Goal: Task Accomplishment & Management: Complete application form

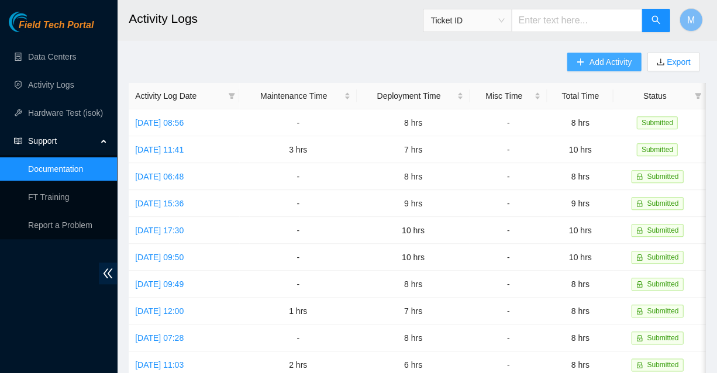
click at [613, 60] on span "Add Activity" at bounding box center [610, 62] width 42 height 13
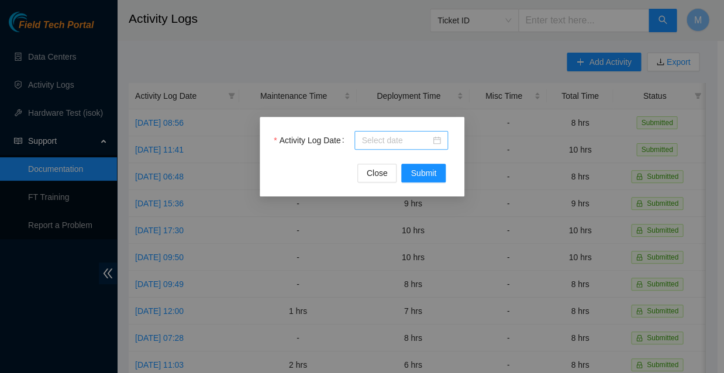
click at [436, 140] on div at bounding box center [402, 140] width 80 height 13
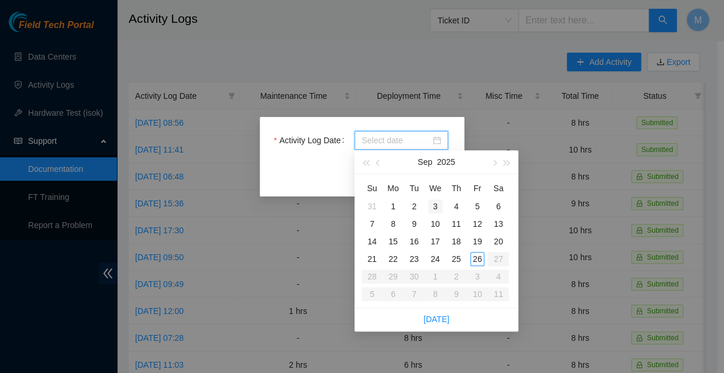
type input "2025-09-02"
type input "2025-09-03"
type input "2025-09-10"
type input "[DATE]"
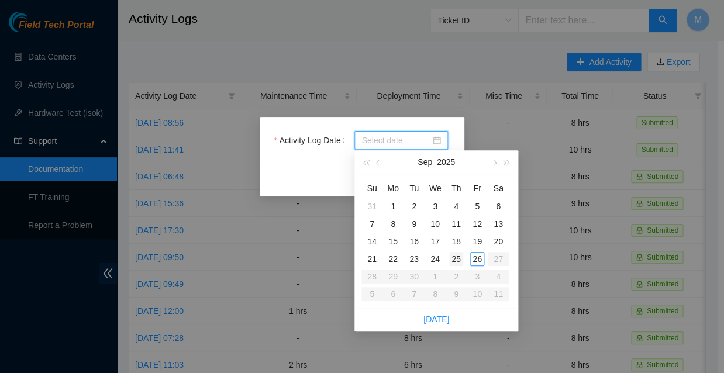
type input "2025-09-25"
type input "[DATE]"
click at [476, 252] on div "26" at bounding box center [477, 259] width 14 height 14
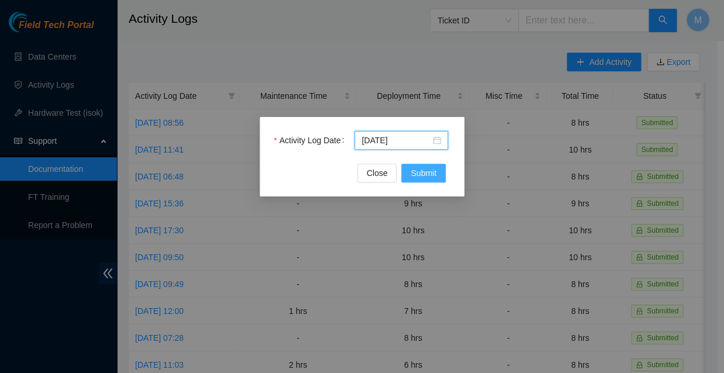
click at [422, 174] on span "Submit" at bounding box center [424, 173] width 26 height 13
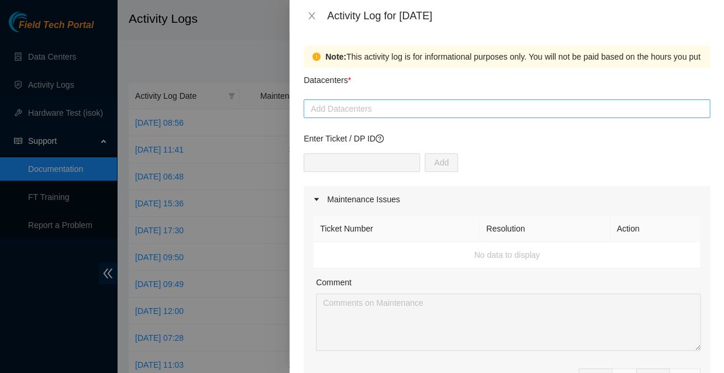
click at [369, 103] on div at bounding box center [507, 109] width 401 height 14
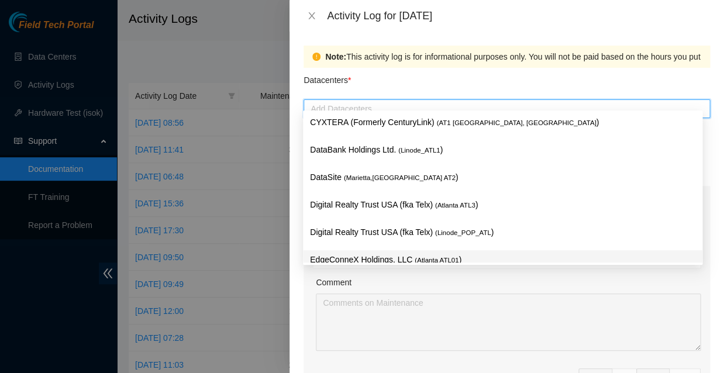
click at [351, 253] on p "EdgeConneX Holdings, LLC ( [GEOGRAPHIC_DATA] ATL01 )" at bounding box center [503, 259] width 386 height 13
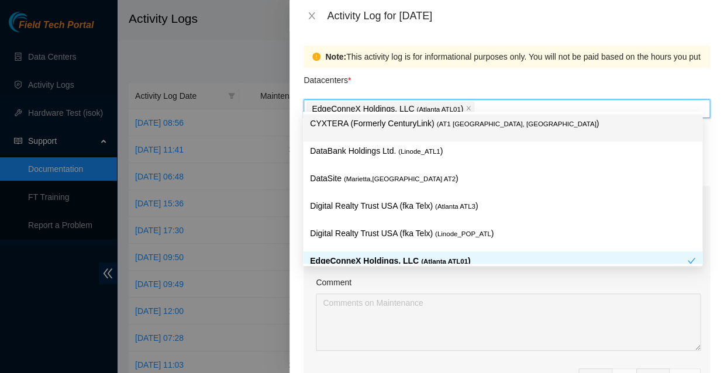
click at [495, 77] on div "Datacenters *" at bounding box center [507, 84] width 407 height 32
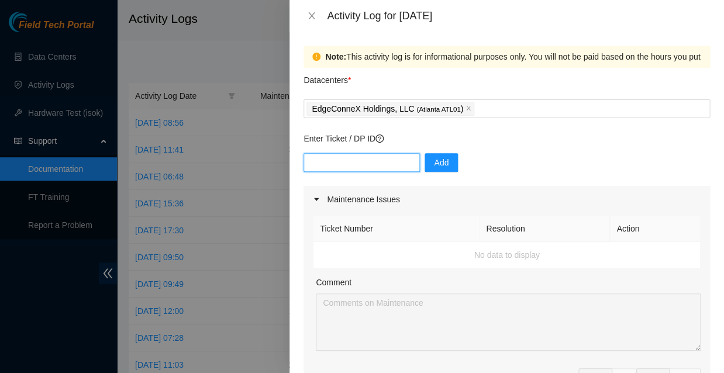
click at [377, 153] on input "text" at bounding box center [362, 162] width 116 height 19
type input "dp84370"
click at [434, 156] on span "Add" at bounding box center [441, 162] width 15 height 13
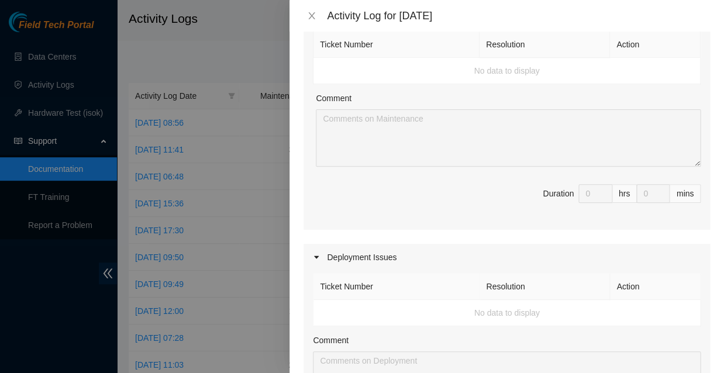
scroll to position [188, 0]
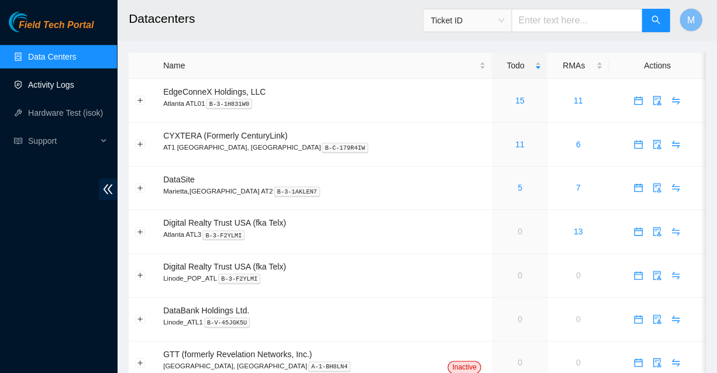
click at [53, 87] on link "Activity Logs" at bounding box center [51, 84] width 46 height 9
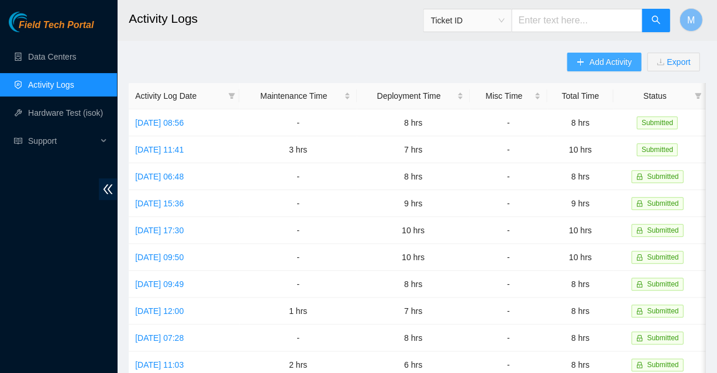
click at [618, 62] on span "Add Activity" at bounding box center [610, 62] width 42 height 13
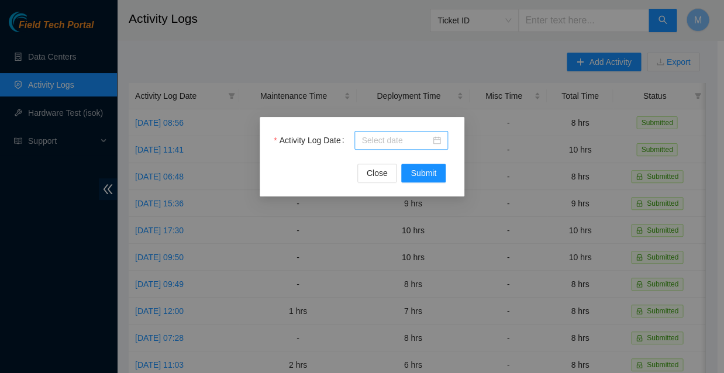
click at [428, 140] on input "Activity Log Date" at bounding box center [396, 140] width 69 height 13
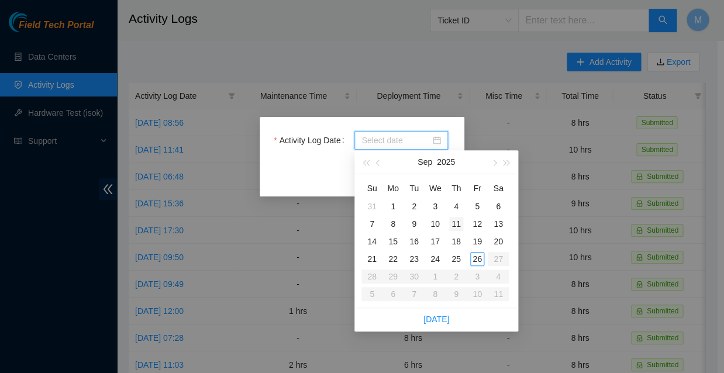
type input "[DATE]"
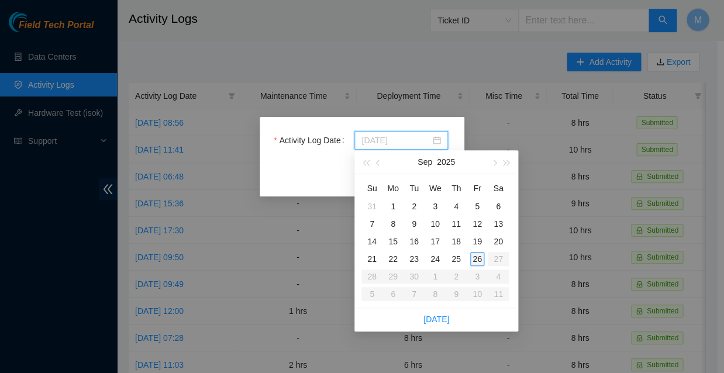
click at [477, 253] on div "26" at bounding box center [477, 259] width 14 height 14
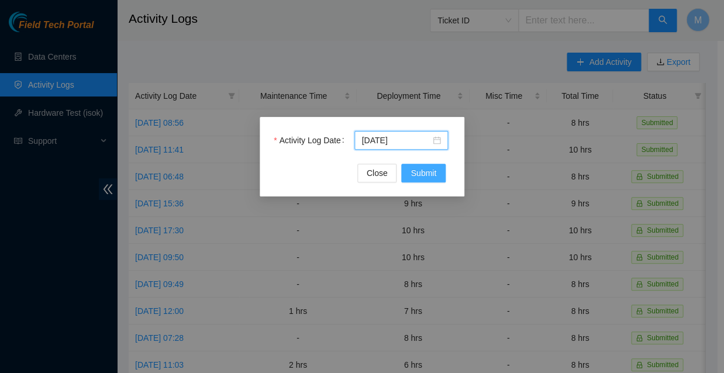
click at [425, 175] on span "Submit" at bounding box center [424, 173] width 26 height 13
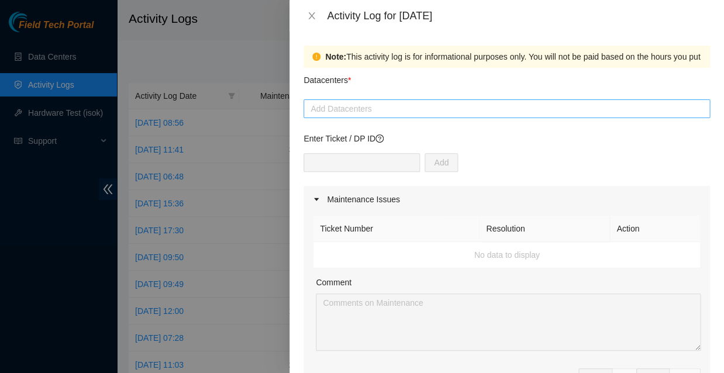
click at [414, 102] on div at bounding box center [507, 109] width 401 height 14
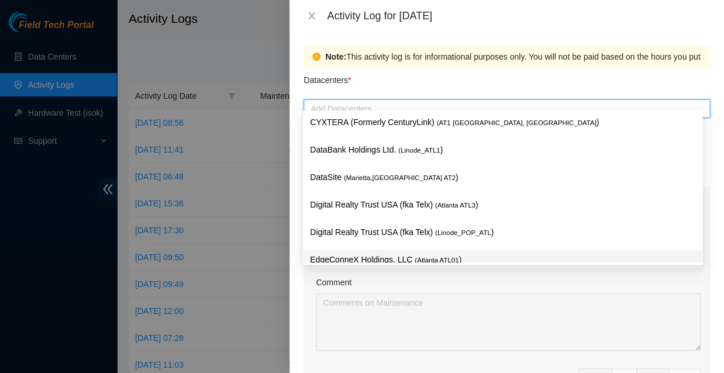
click at [389, 253] on p "EdgeConneX Holdings, LLC ( [GEOGRAPHIC_DATA] ATL01 )" at bounding box center [503, 259] width 386 height 13
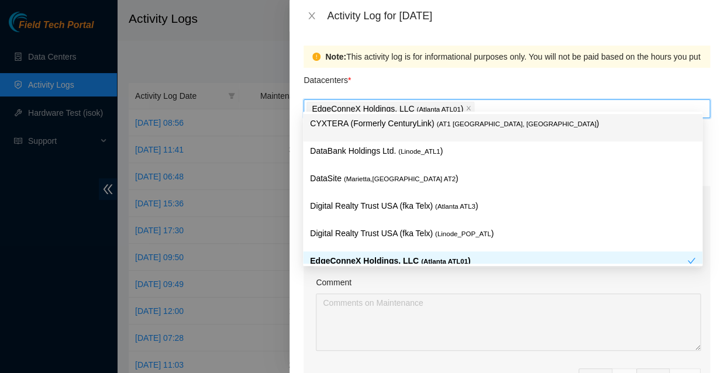
click at [466, 75] on div "Datacenters *" at bounding box center [507, 84] width 407 height 32
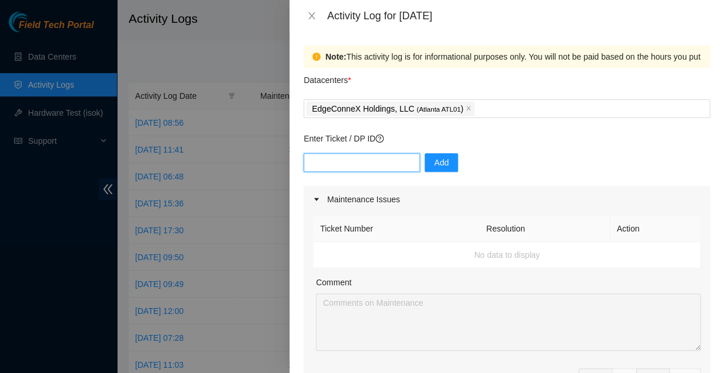
click at [372, 153] on input "text" at bounding box center [362, 162] width 116 height 19
type input "DP84370"
click at [434, 156] on span "Add" at bounding box center [441, 162] width 15 height 13
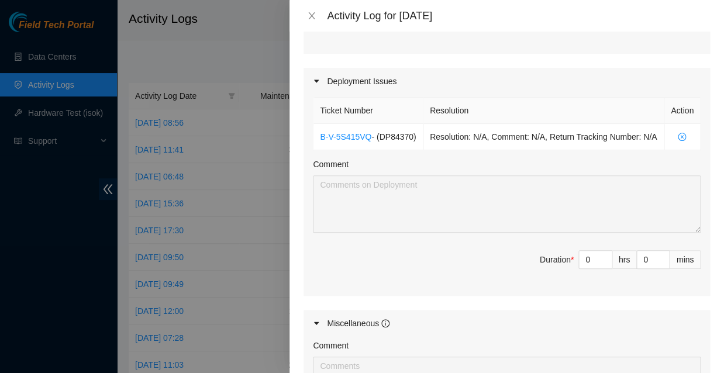
scroll to position [359, 0]
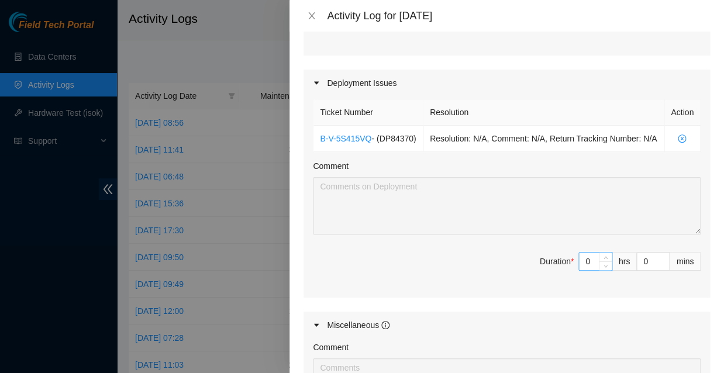
click at [591, 253] on input "0" at bounding box center [595, 262] width 33 height 18
type input "1"
type input "10"
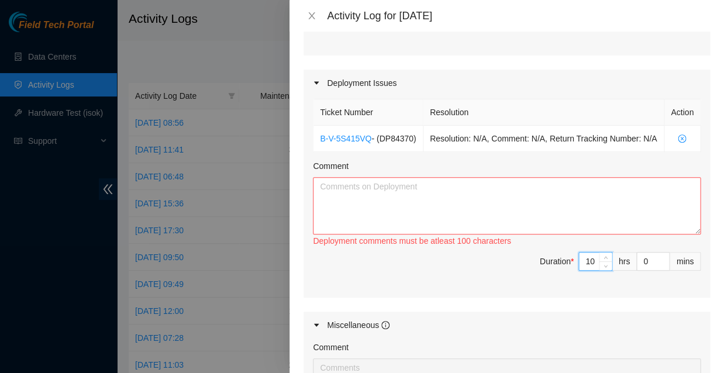
type input "10"
click at [345, 177] on textarea "Comment" at bounding box center [507, 205] width 388 height 57
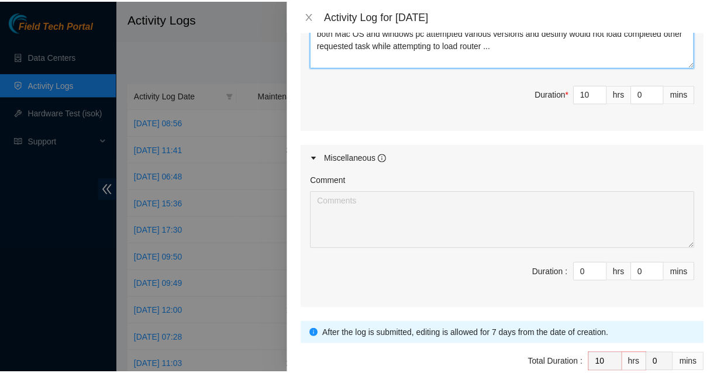
scroll to position [525, 0]
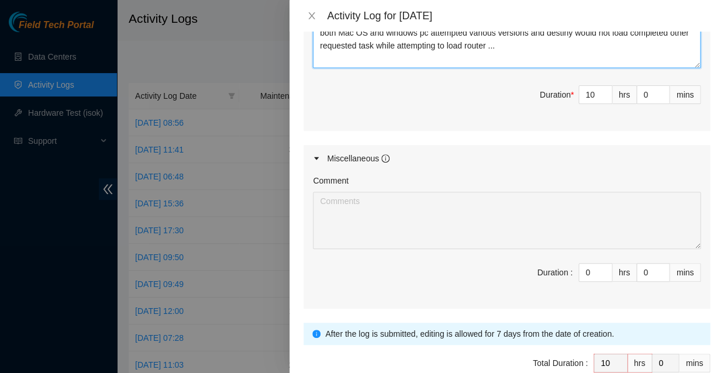
type textarea "Worked with NIE to try and get Destiny installed on DX450 loaded reload reforma…"
